Goal: Book appointment/travel/reservation

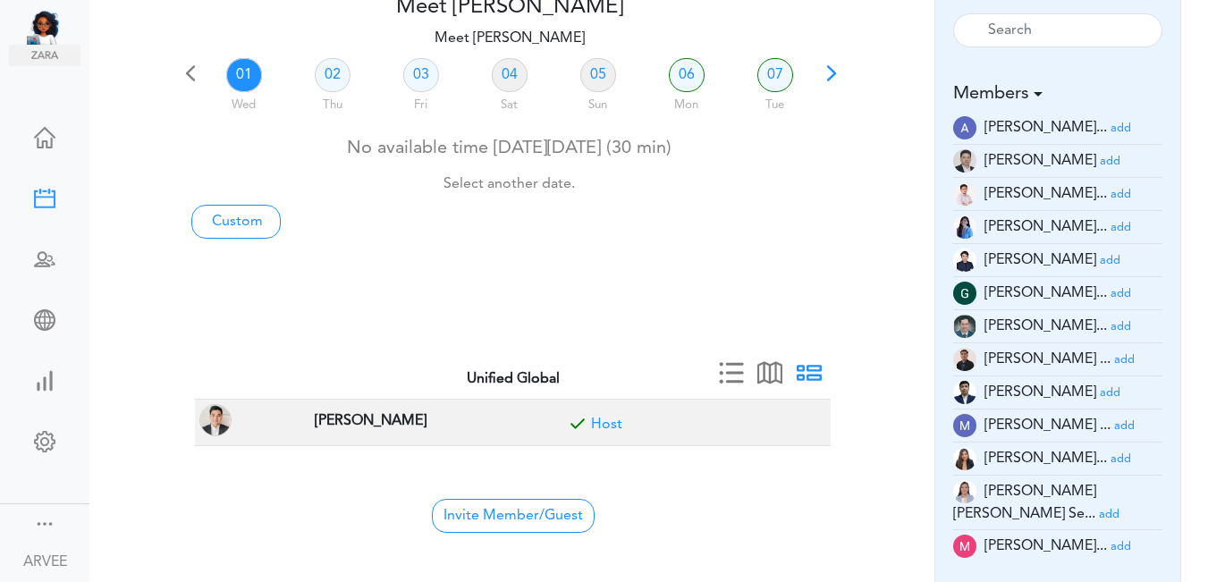
scroll to position [105, 0]
click at [826, 69] on span at bounding box center [831, 79] width 25 height 25
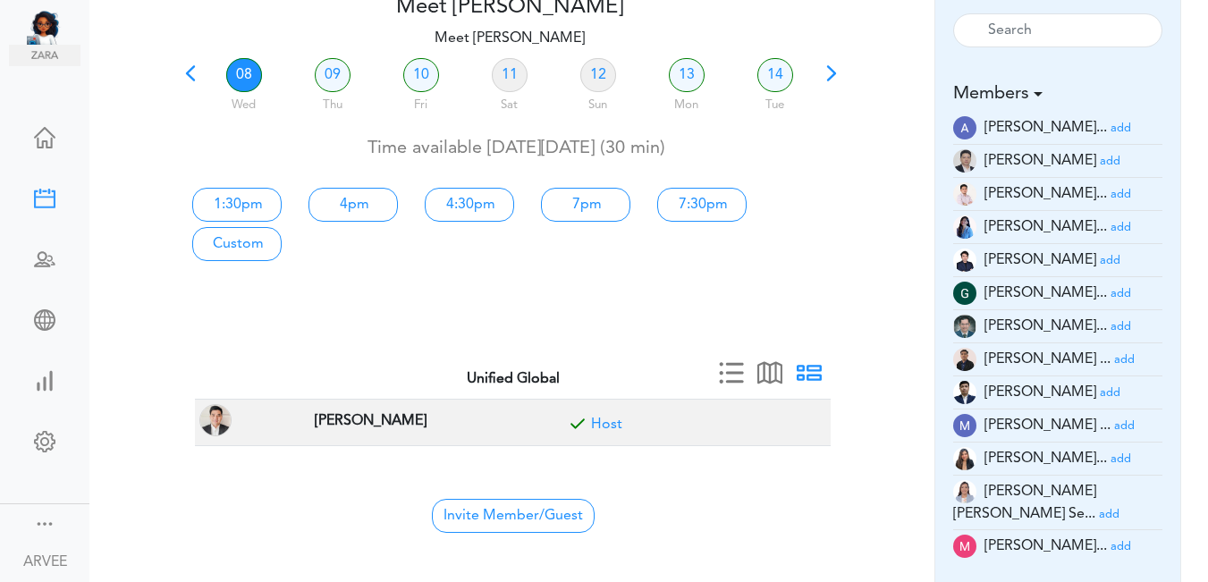
click at [831, 69] on span at bounding box center [831, 79] width 25 height 25
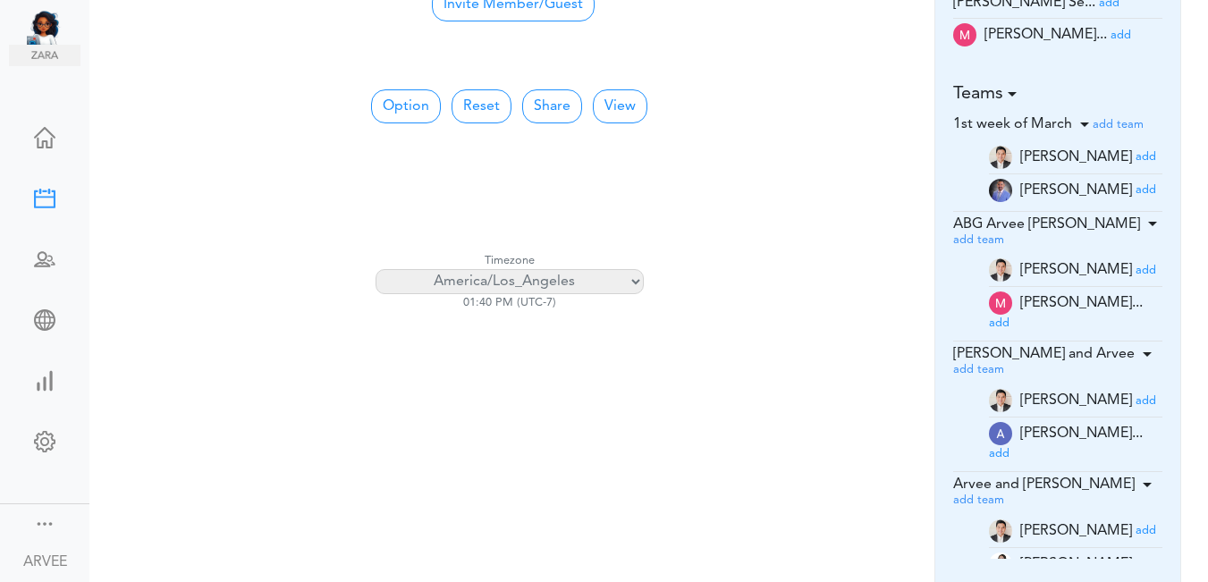
scroll to position [623, 0]
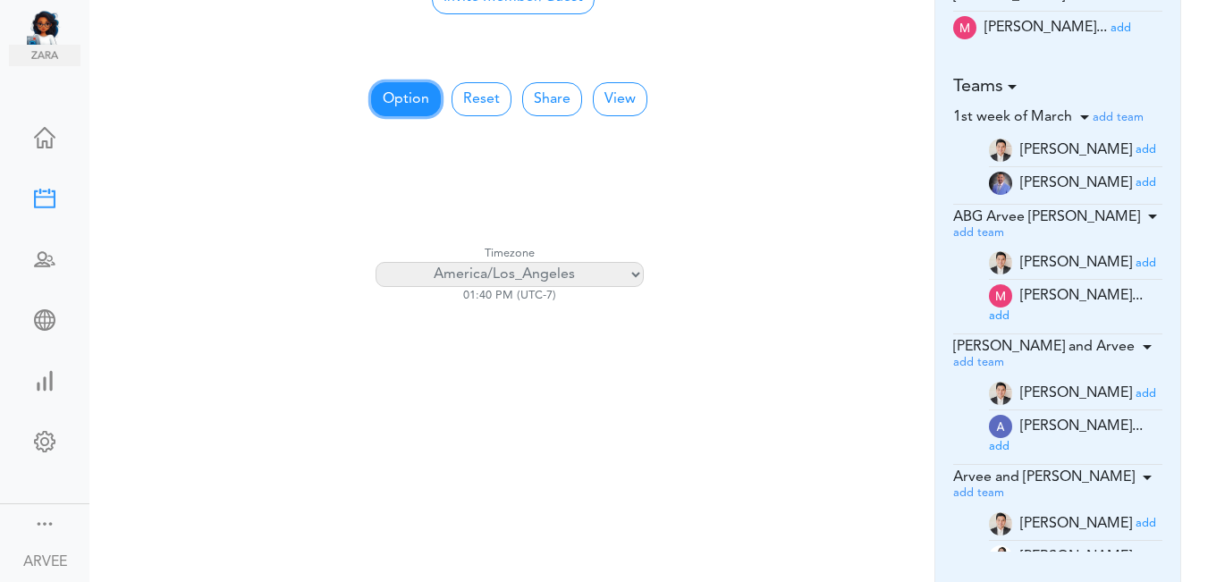
click at [408, 104] on button "Option" at bounding box center [406, 99] width 70 height 34
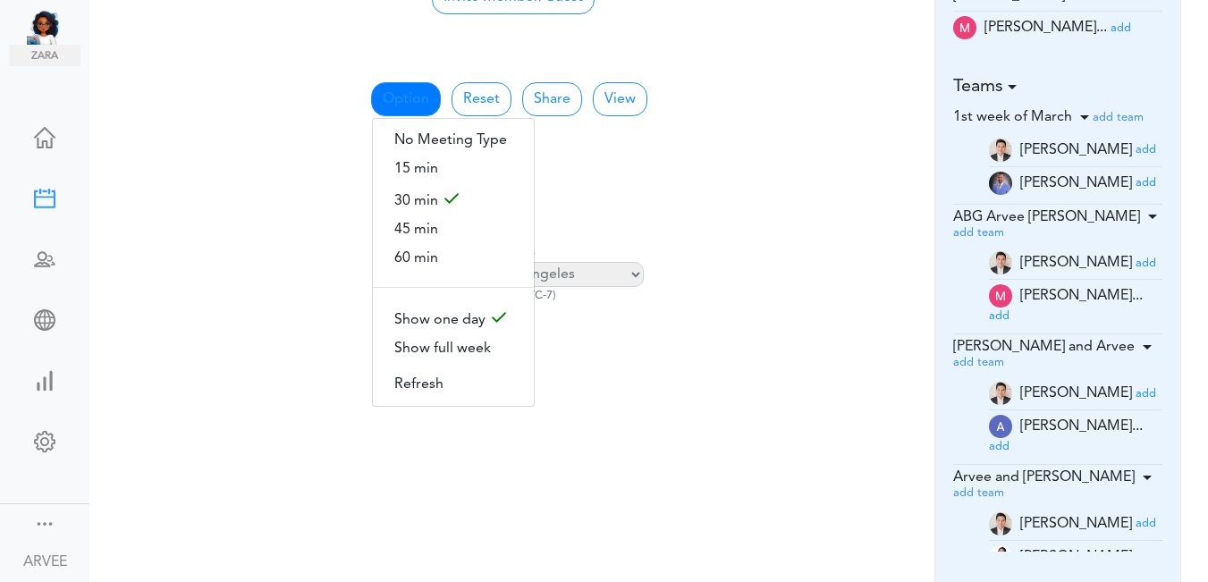
click at [412, 249] on span "60 min" at bounding box center [453, 258] width 161 height 29
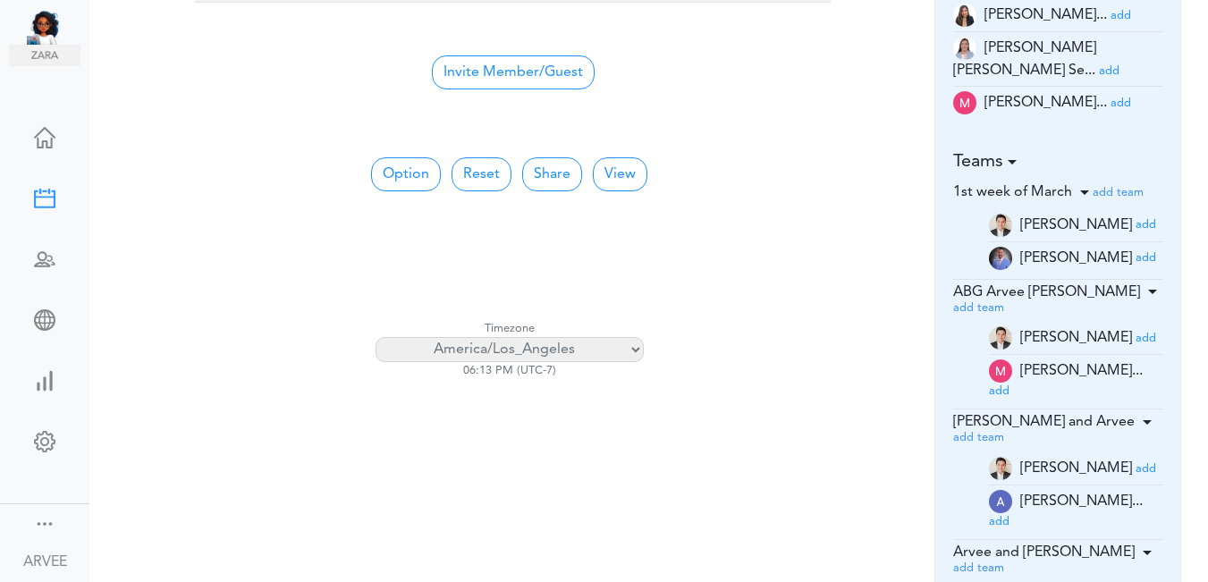
scroll to position [76, 0]
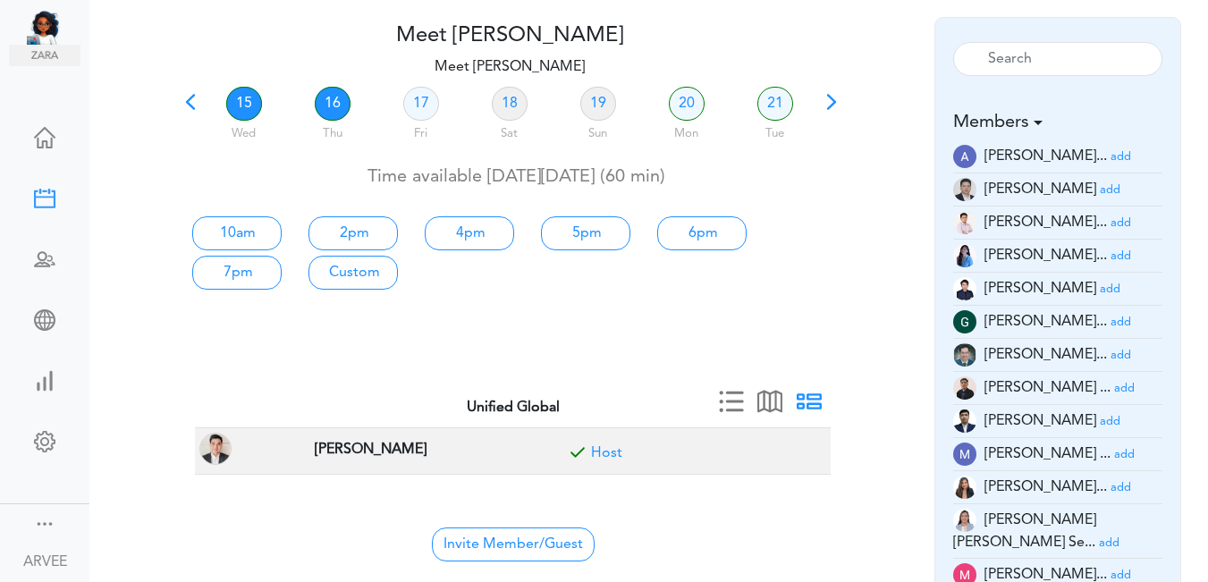
click at [331, 103] on link "16" at bounding box center [333, 104] width 36 height 34
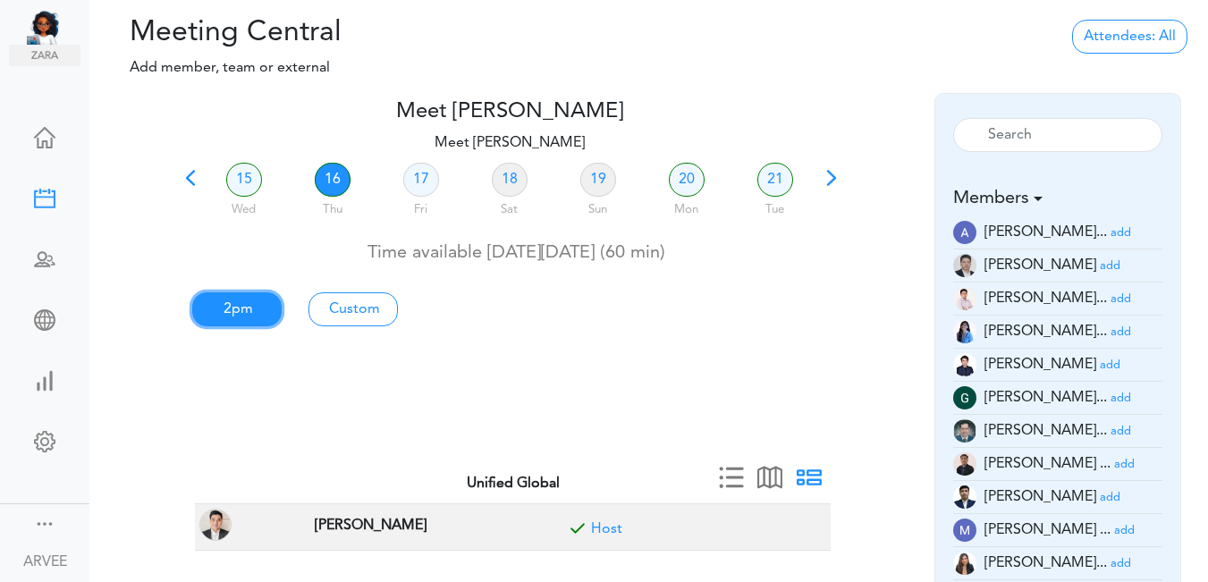
click at [226, 302] on link "2pm" at bounding box center [236, 309] width 89 height 34
type input "Meet [PERSON_NAME]"
type input "[URL][DOMAIN_NAME][SECURITY_DATA]"
type input "[DATE]T14:00"
type input "[DATE]T15:00"
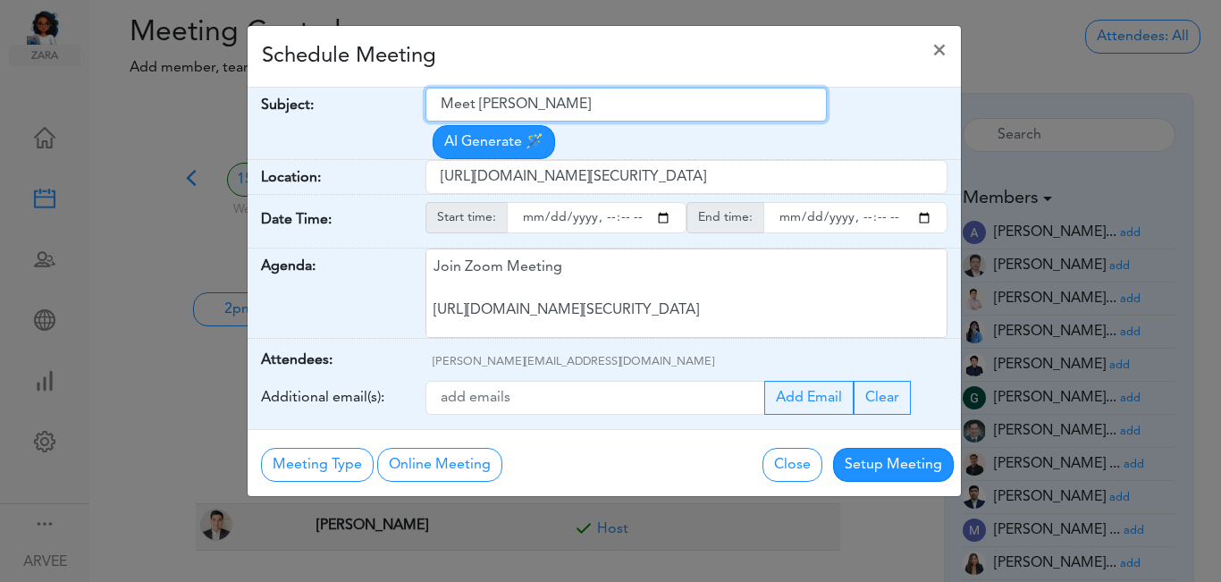
click at [441, 106] on input "Meet [PERSON_NAME]" at bounding box center [626, 105] width 401 height 34
drag, startPoint x: 442, startPoint y: 105, endPoint x: 611, endPoint y: 81, distance: 170.7
click at [611, 81] on div "Schedule Meeting × Your Name: (required) [PERSON_NAME] Email: (required) [PERSO…" at bounding box center [604, 261] width 715 height 472
paste input "[PERSON_NAME] - Investment House Consultation"
type input "[PERSON_NAME] - Investment House Consultation"
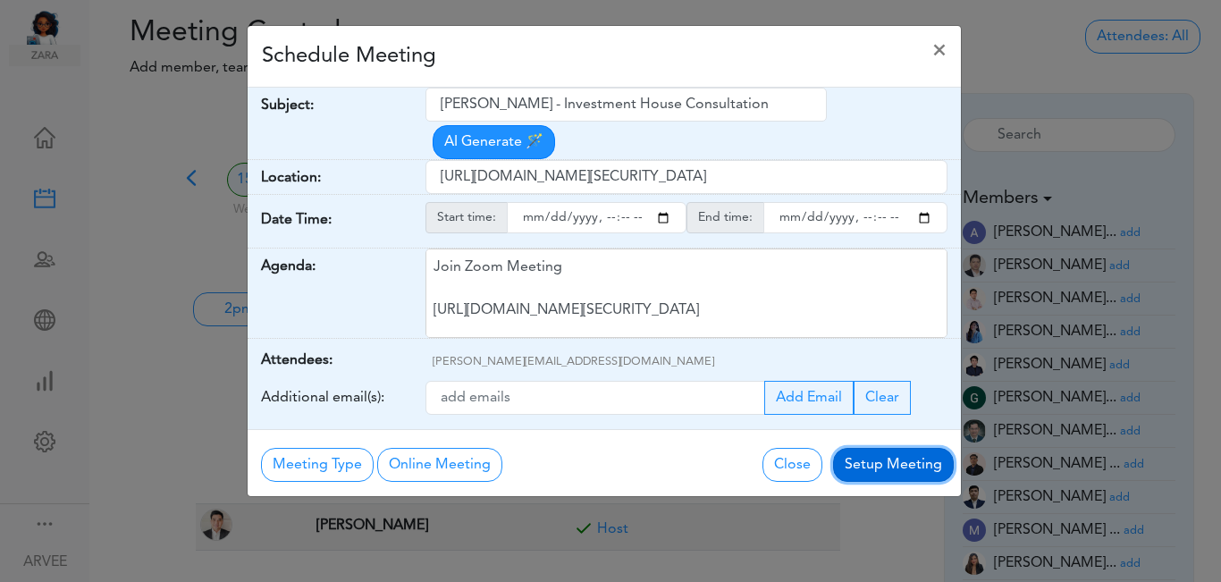
click at [874, 448] on button "Setup Meeting" at bounding box center [893, 465] width 121 height 34
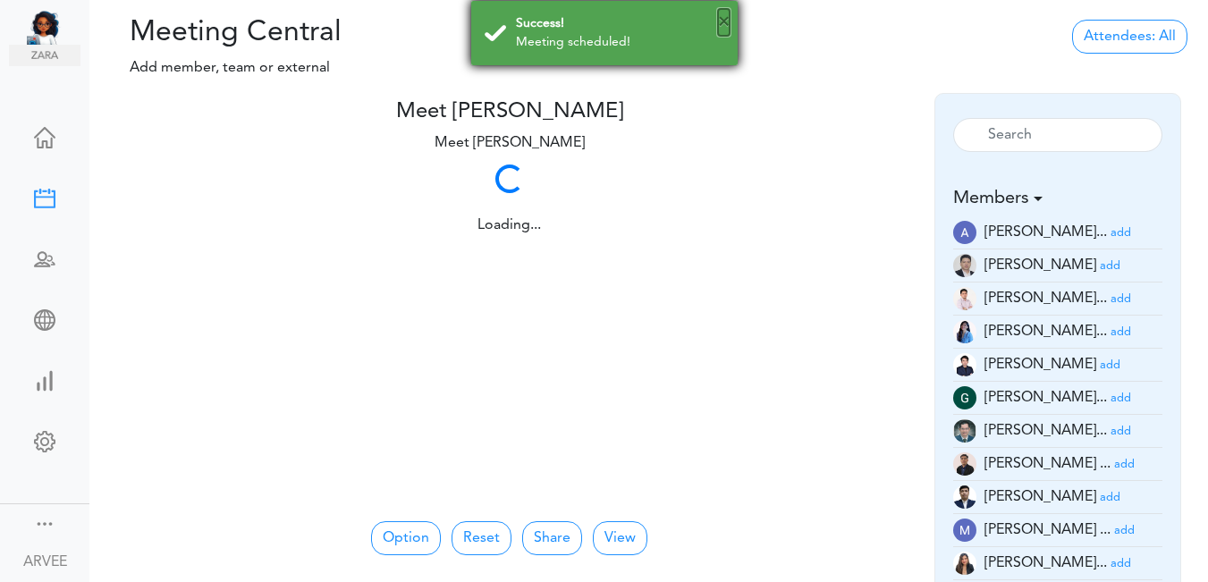
click at [727, 91] on body "Ask [PERSON_NAME] Dashboard Settings" at bounding box center [604, 291] width 1208 height 582
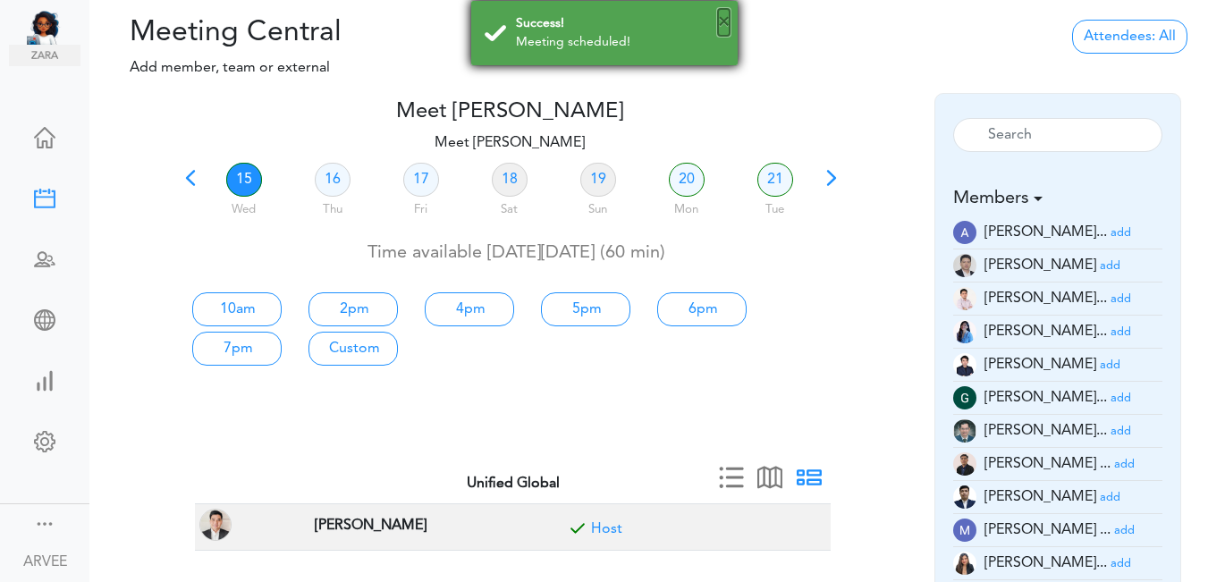
click at [726, 25] on button "×" at bounding box center [724, 22] width 12 height 27
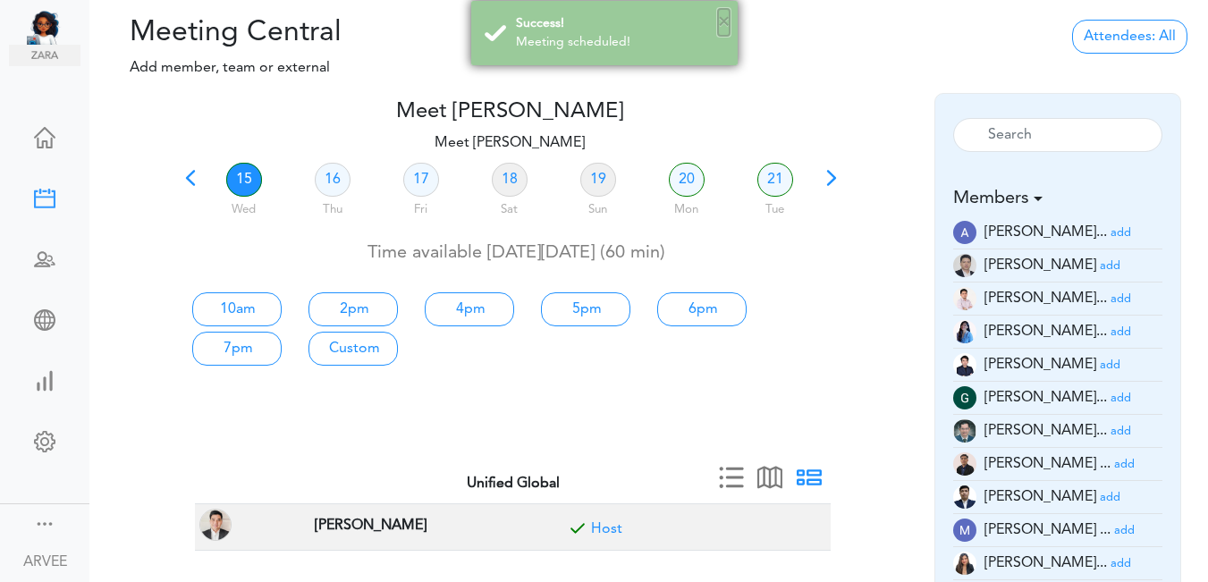
click at [726, 25] on button "×" at bounding box center [724, 22] width 12 height 27
